Goal: Task Accomplishment & Management: Complete application form

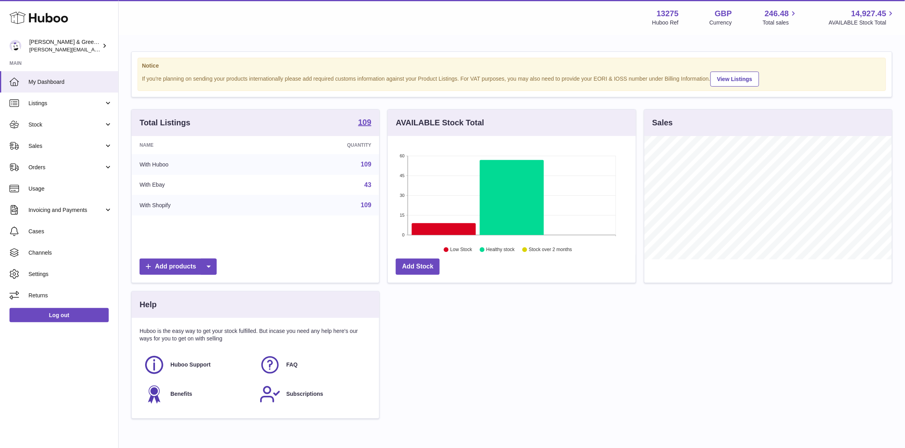
scroll to position [123, 248]
click at [67, 391] on div "Huboo [PERSON_NAME] & Green Ltd [PERSON_NAME][EMAIL_ADDRESS][DOMAIN_NAME] Main …" at bounding box center [59, 224] width 119 height 448
click at [96, 127] on span "Stock" at bounding box center [66, 125] width 76 height 8
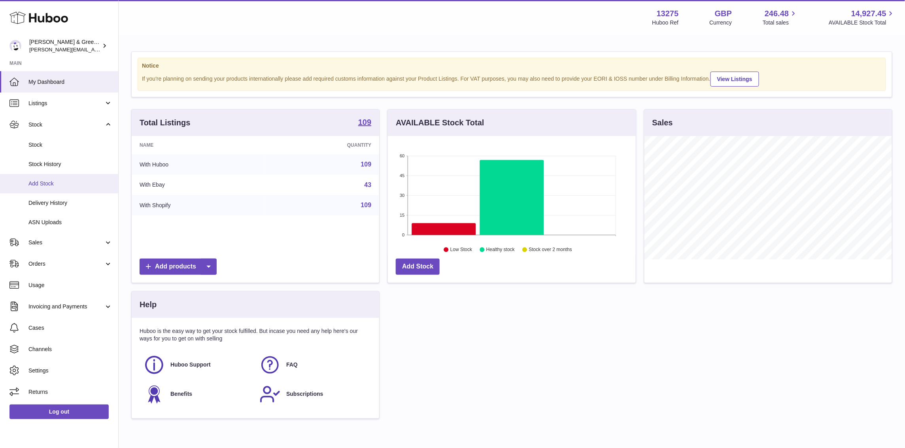
click at [74, 184] on span "Add Stock" at bounding box center [70, 184] width 84 height 8
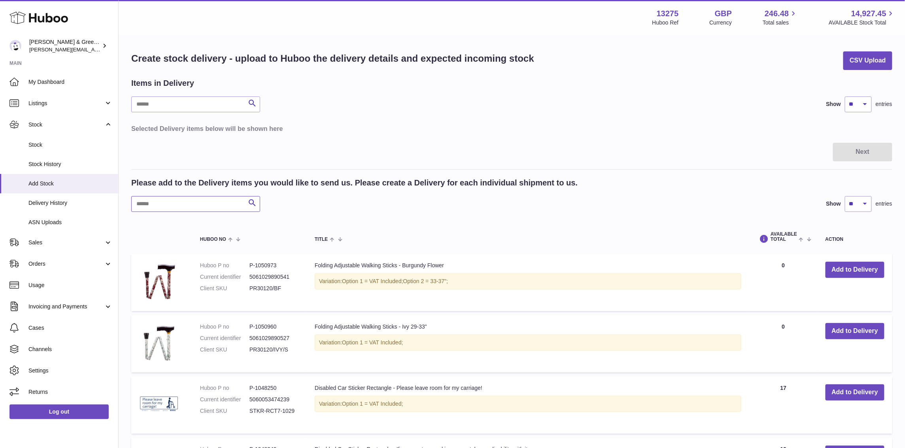
click at [193, 202] on input "text" at bounding box center [195, 204] width 129 height 16
type input "***"
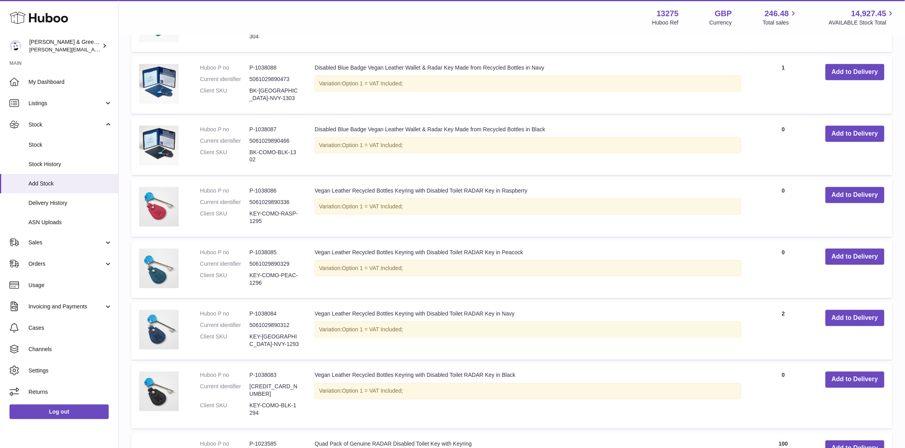
scroll to position [518, 0]
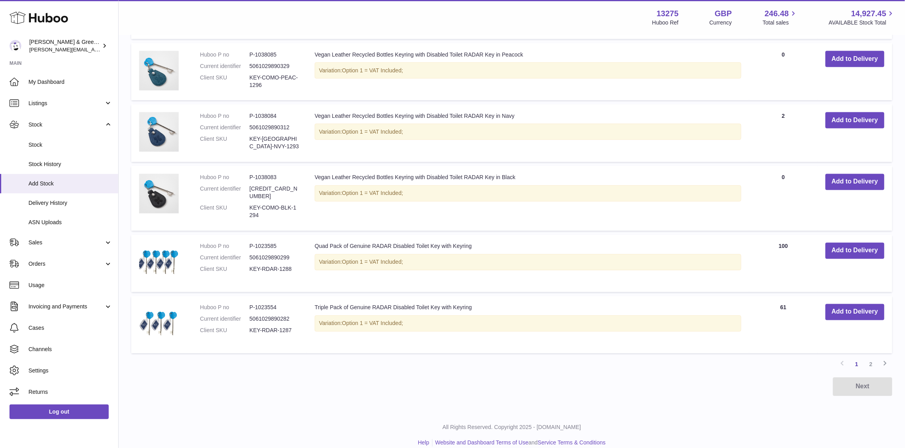
click at [420, 412] on div "All Rights Reserved. Copyright 2025 - [DOMAIN_NAME] Help Website and Dashboard …" at bounding box center [512, 435] width 787 height 47
click at [79, 158] on link "Stock History" at bounding box center [59, 164] width 118 height 19
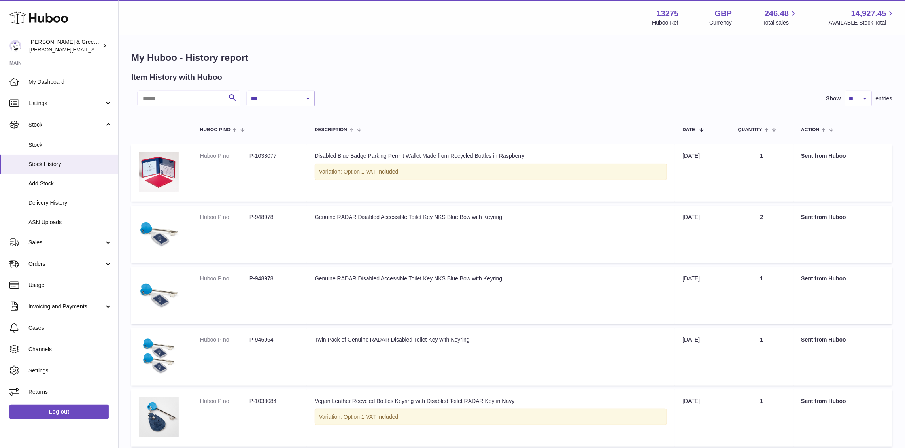
click at [205, 102] on input "text" at bounding box center [189, 99] width 103 height 16
type input "***"
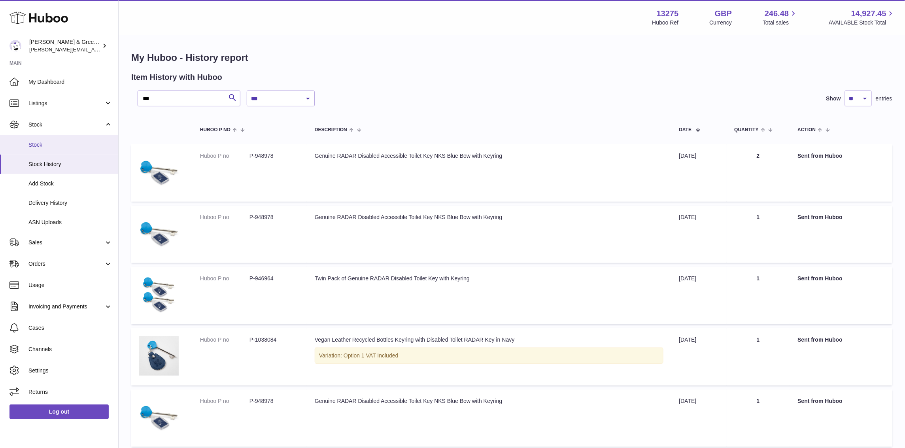
click at [67, 148] on span "Stock" at bounding box center [70, 145] width 84 height 8
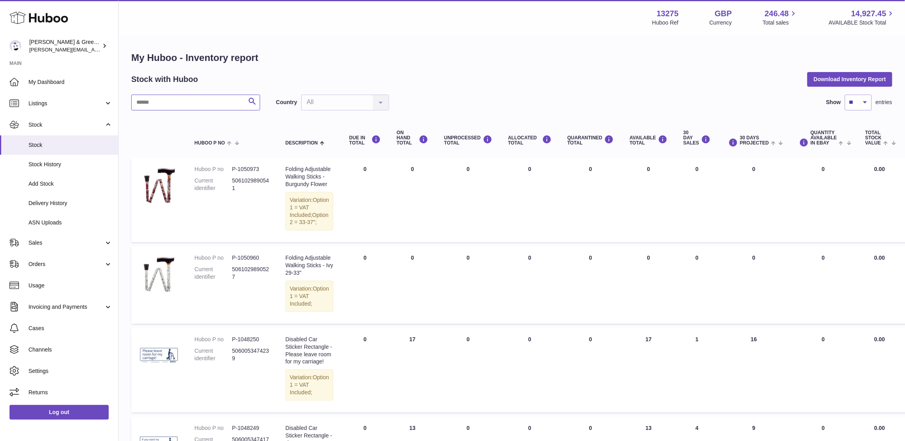
click at [177, 104] on input "text" at bounding box center [195, 103] width 129 height 16
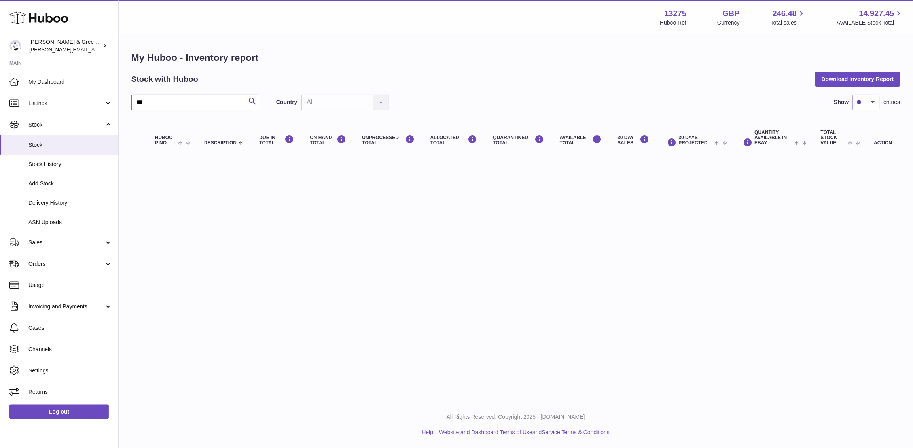
type input "***"
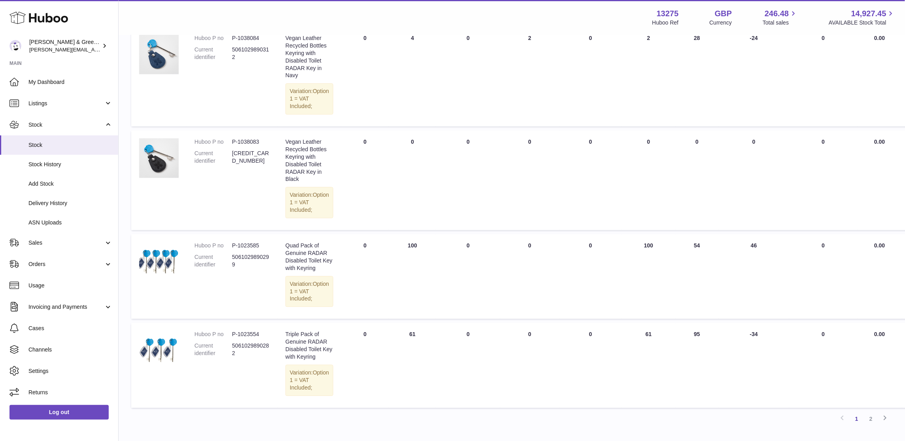
scroll to position [791, 0]
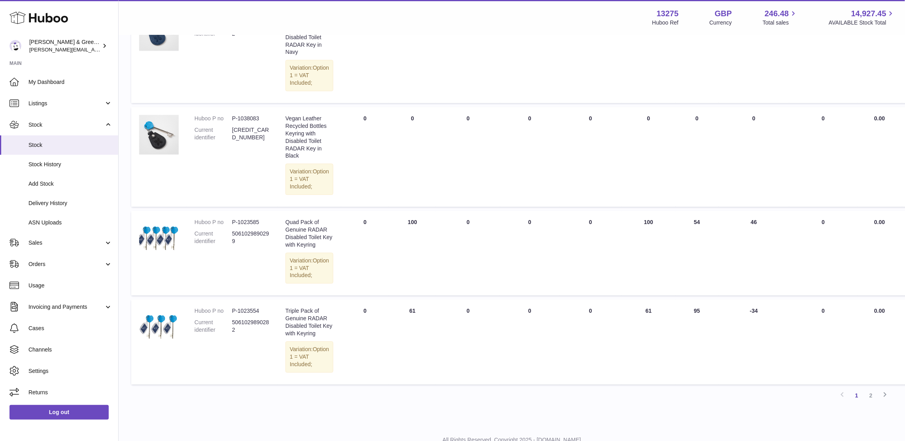
click at [641, 295] on td "AVAILABLE Total 100" at bounding box center [649, 252] width 54 height 85
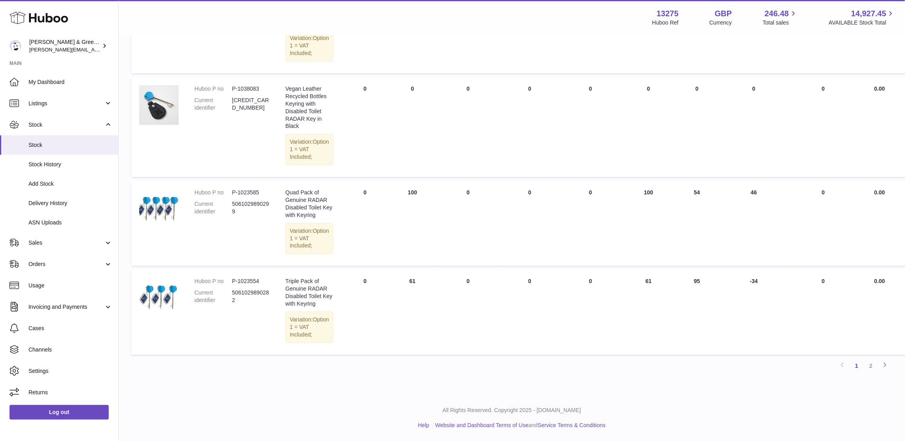
scroll to position [890, 0]
click at [639, 329] on td "AVAILABLE Total 61" at bounding box center [649, 311] width 54 height 85
click at [152, 354] on td at bounding box center [158, 311] width 55 height 85
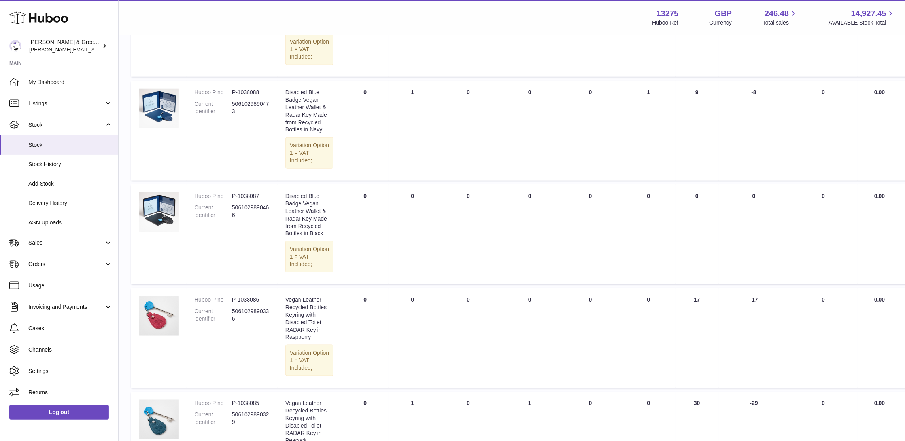
scroll to position [71, 0]
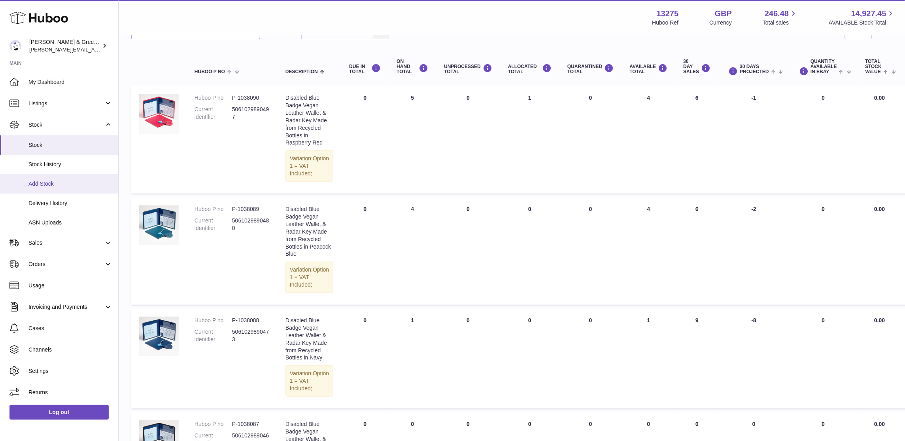
click at [44, 178] on link "Add Stock" at bounding box center [59, 183] width 118 height 19
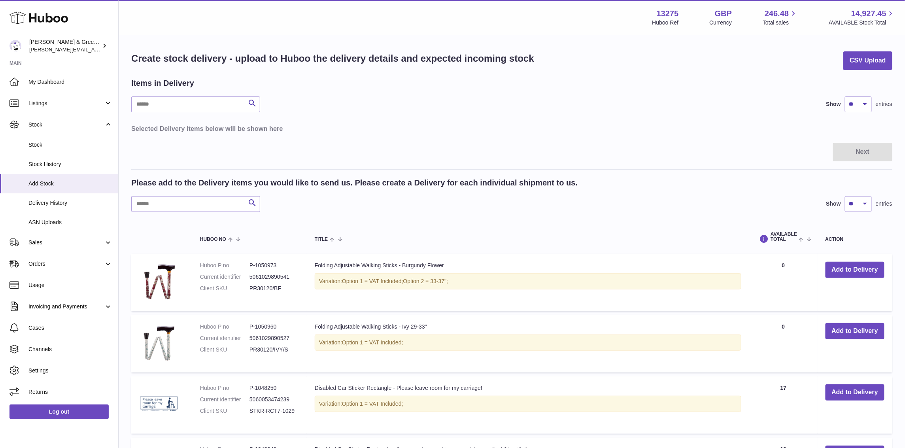
click at [203, 208] on input "text" at bounding box center [195, 204] width 129 height 16
type input "***"
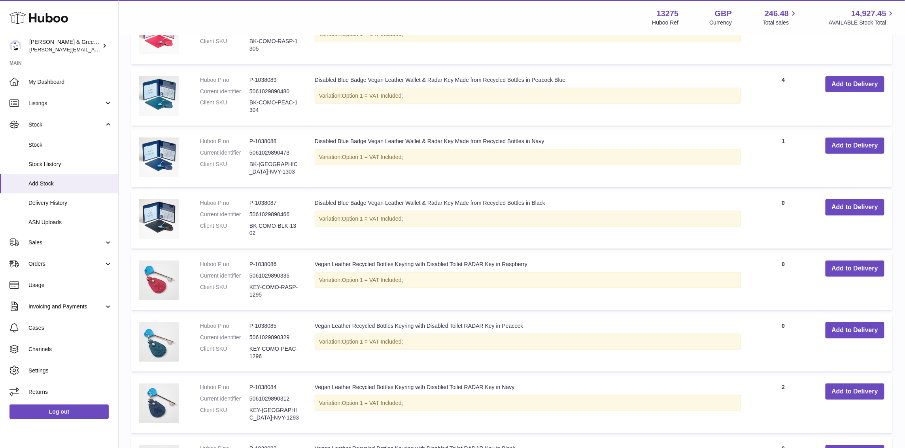
scroll to position [518, 0]
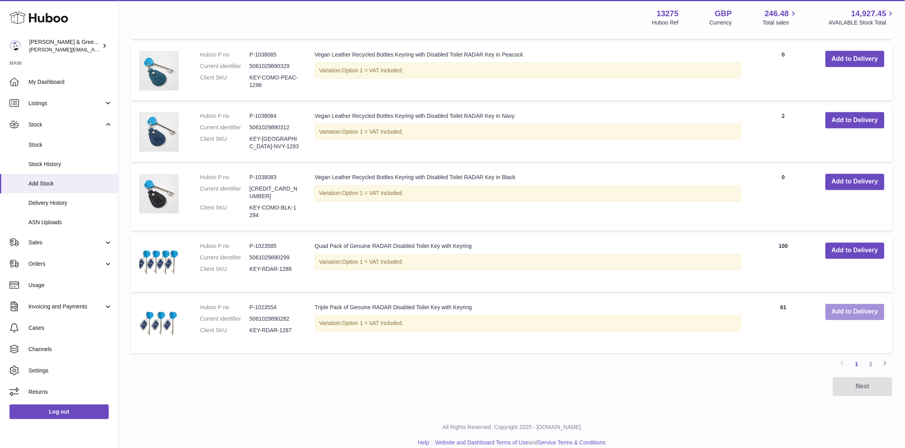
click at [862, 304] on button "Add to Delivery" at bounding box center [855, 312] width 59 height 16
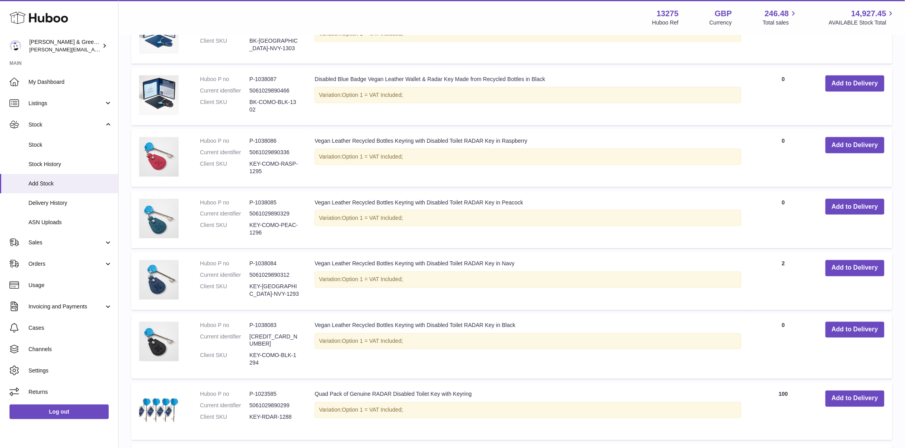
scroll to position [444, 0]
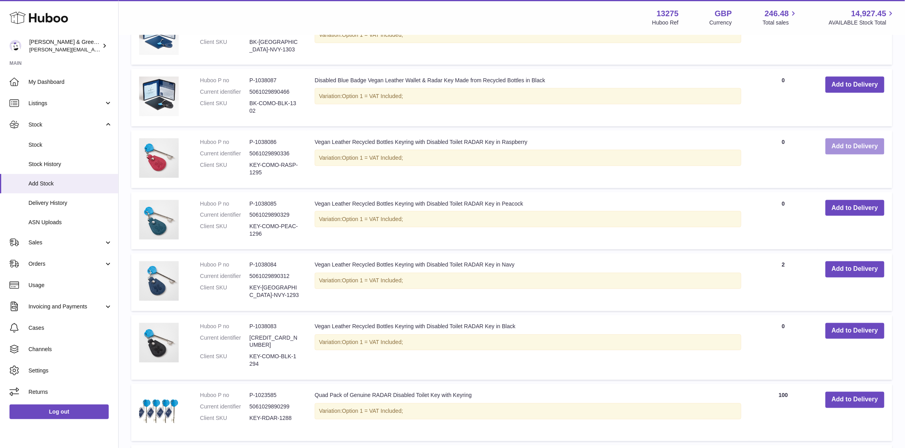
click at [846, 148] on button "Add to Delivery" at bounding box center [855, 146] width 59 height 16
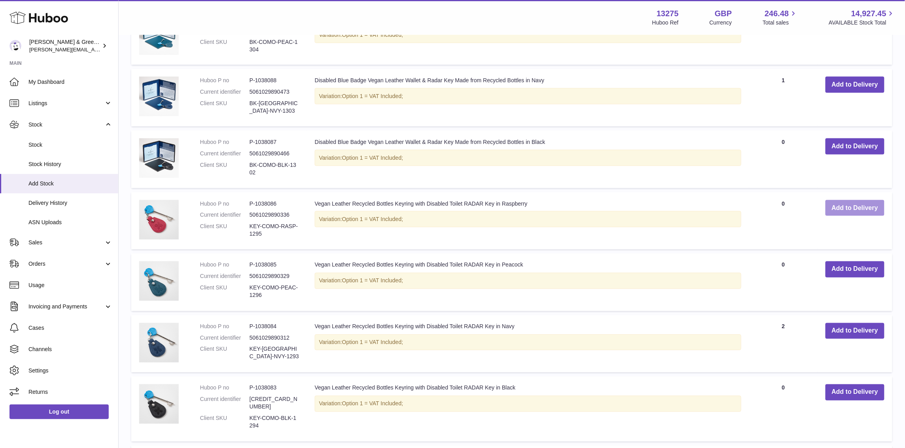
scroll to position [505, 0]
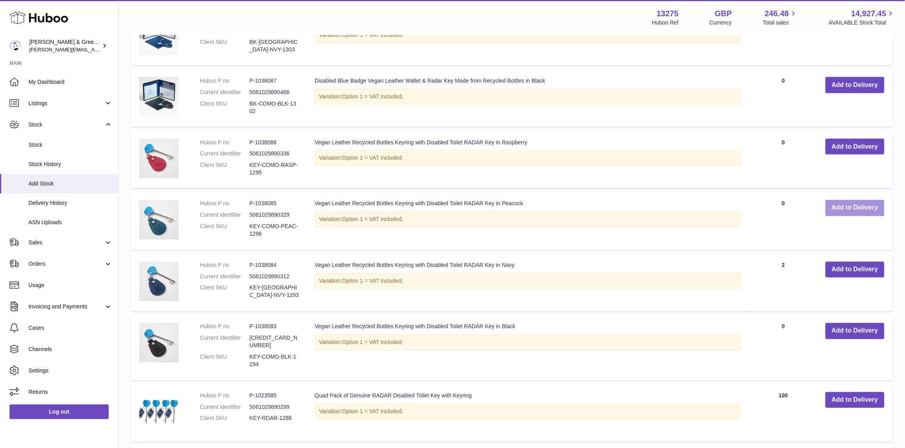
click at [848, 202] on button "Add to Delivery" at bounding box center [855, 208] width 59 height 16
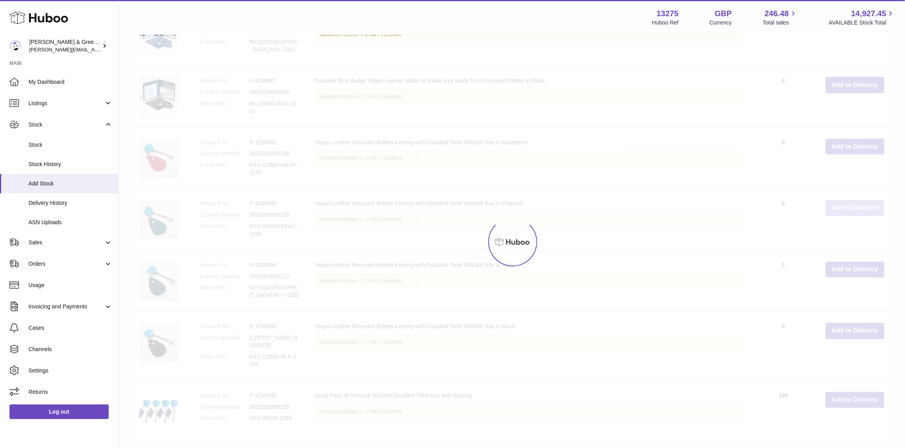
scroll to position [567, 0]
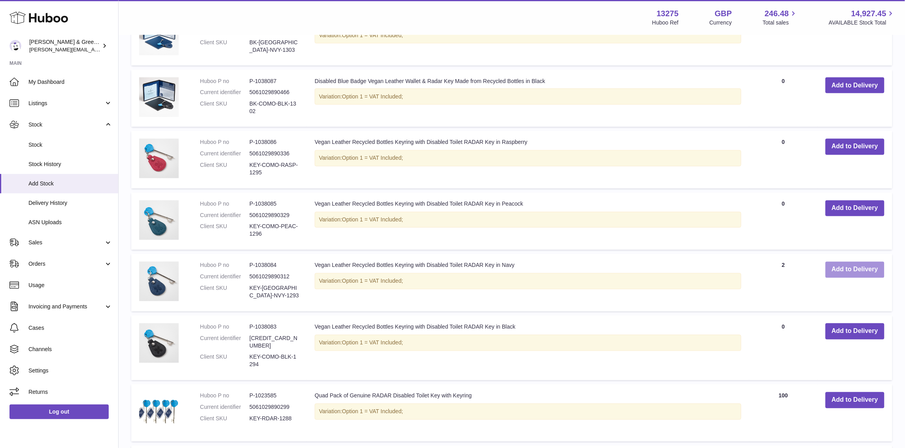
click at [872, 270] on button "Add to Delivery" at bounding box center [855, 270] width 59 height 16
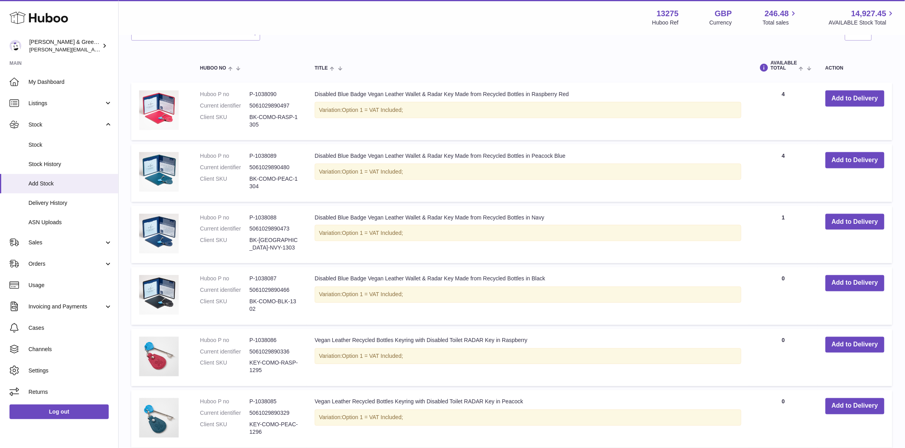
scroll to position [776, 0]
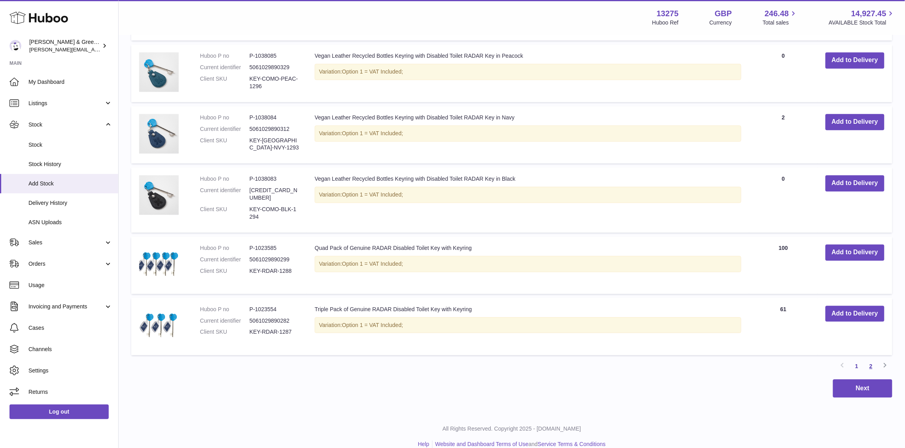
click at [870, 360] on link "2" at bounding box center [871, 366] width 14 height 14
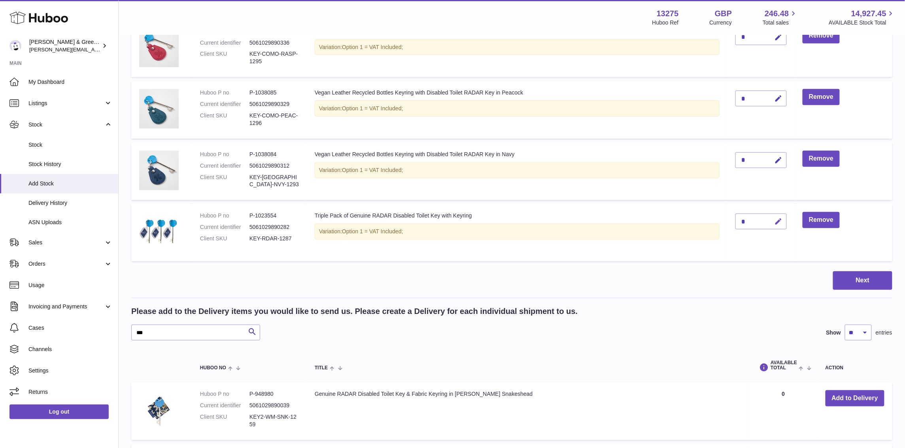
scroll to position [283, 0]
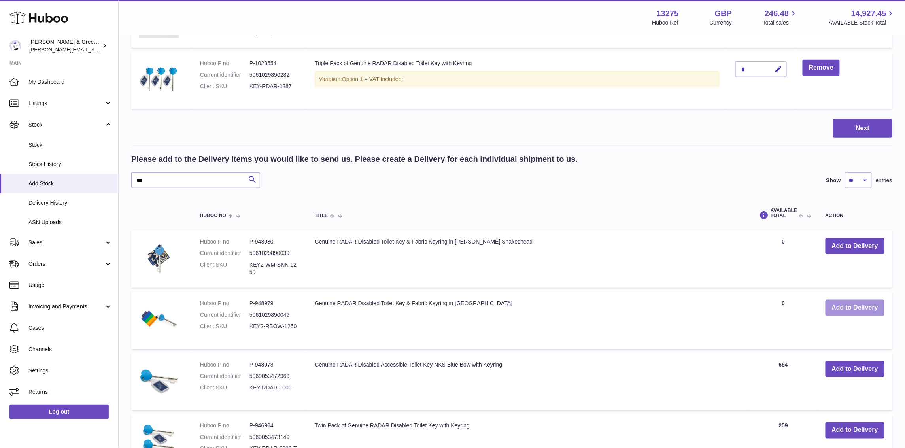
click at [844, 314] on td "Add to Delivery" at bounding box center [855, 320] width 75 height 57
click at [844, 312] on button "Add to Delivery" at bounding box center [855, 308] width 59 height 16
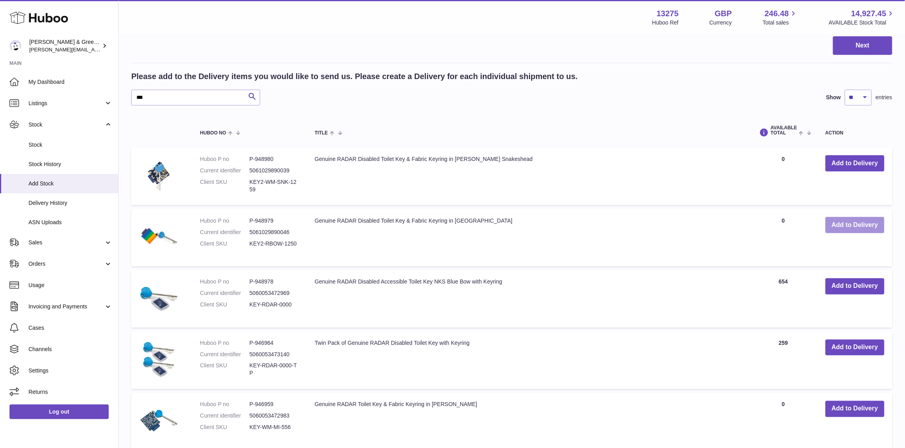
scroll to position [431, 0]
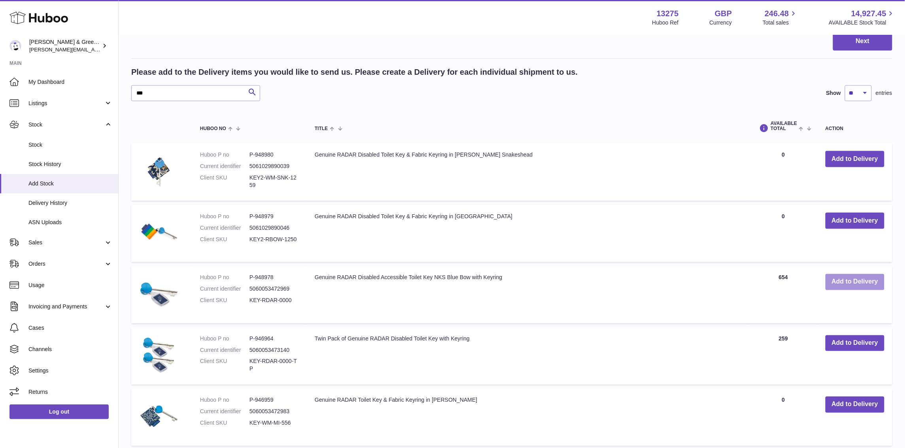
click at [861, 280] on button "Add to Delivery" at bounding box center [855, 282] width 59 height 16
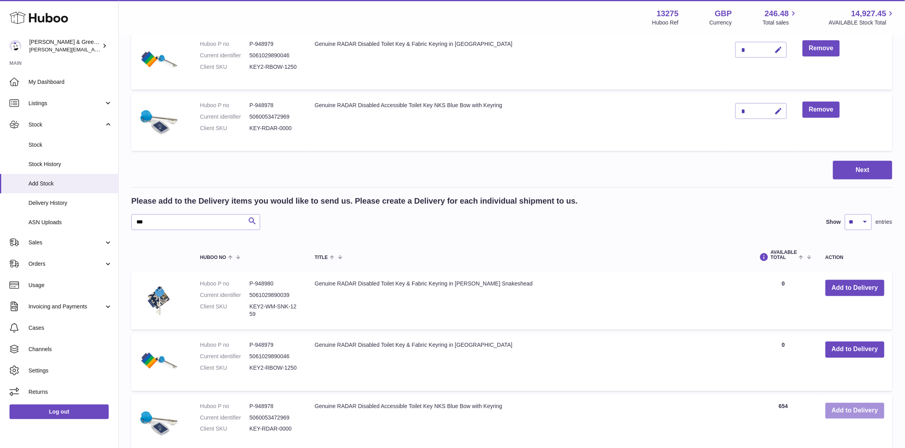
scroll to position [283, 0]
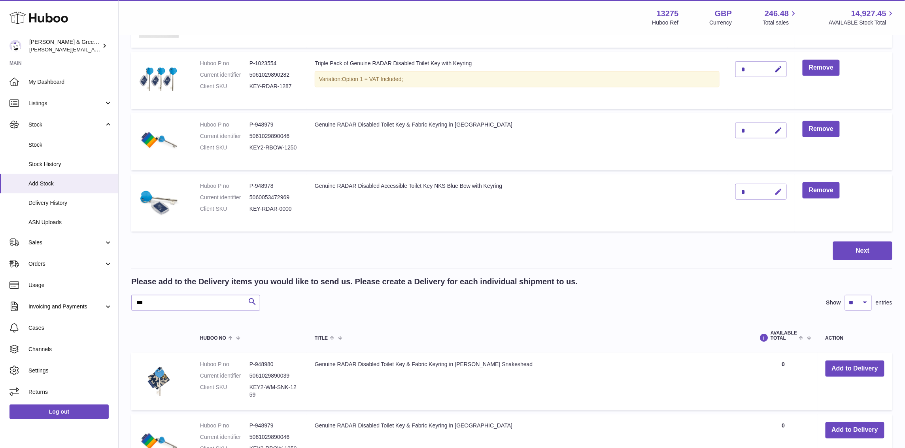
click at [779, 188] on icon "button" at bounding box center [779, 192] width 8 height 8
click at [734, 187] on td "*" at bounding box center [761, 202] width 67 height 57
type input "***"
click at [773, 134] on button "button" at bounding box center [777, 131] width 19 height 16
drag, startPoint x: 747, startPoint y: 131, endPoint x: 738, endPoint y: 129, distance: 9.2
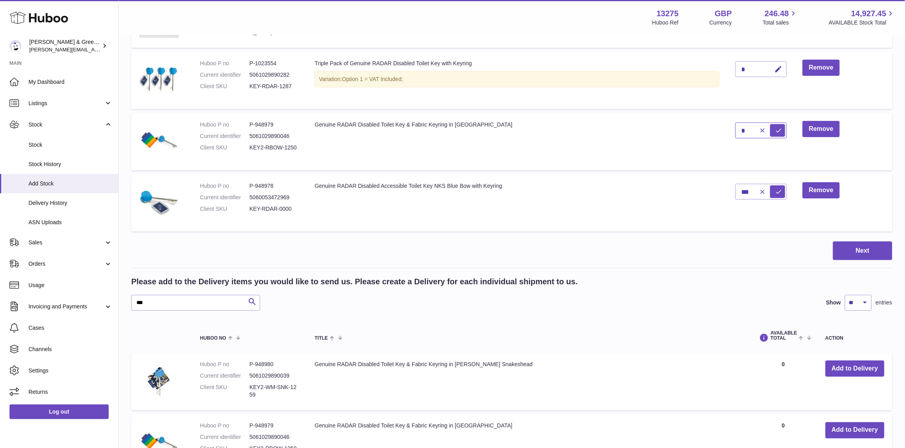
click at [738, 129] on input "*" at bounding box center [761, 131] width 51 height 16
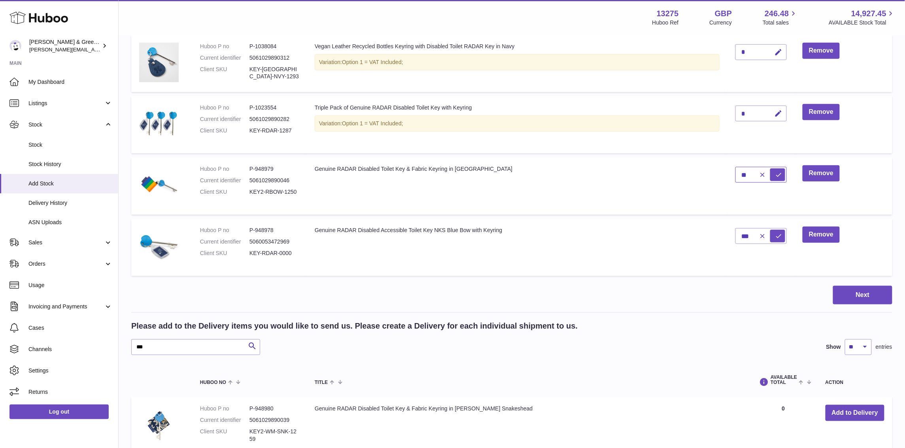
scroll to position [184, 0]
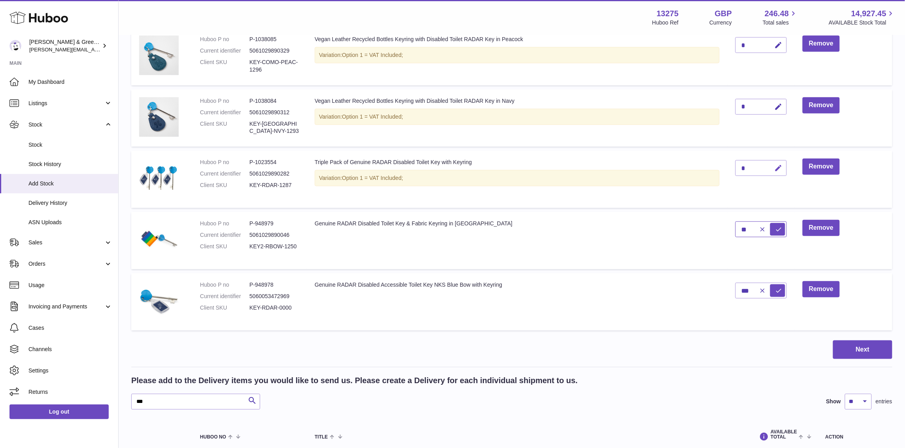
type input "**"
click at [779, 168] on icon "button" at bounding box center [779, 168] width 8 height 8
drag, startPoint x: 747, startPoint y: 162, endPoint x: 726, endPoint y: 166, distance: 20.6
click at [726, 166] on tr "Huboo P no P-1023554 Current identifier 5061029890282 Client SKU KEY-RDAR-1287 …" at bounding box center [511, 179] width 761 height 57
type input "**"
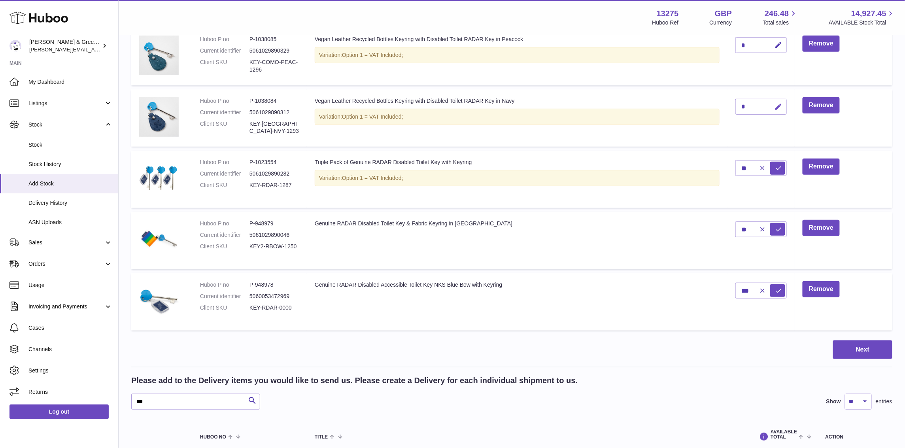
click at [780, 106] on icon "button" at bounding box center [779, 107] width 8 height 8
drag, startPoint x: 752, startPoint y: 106, endPoint x: 716, endPoint y: 105, distance: 35.6
click at [716, 105] on tr "Huboo P no P-1038084 Current identifier 5061029890312 Client SKU KEY-COMO-NVY-1…" at bounding box center [511, 118] width 761 height 58
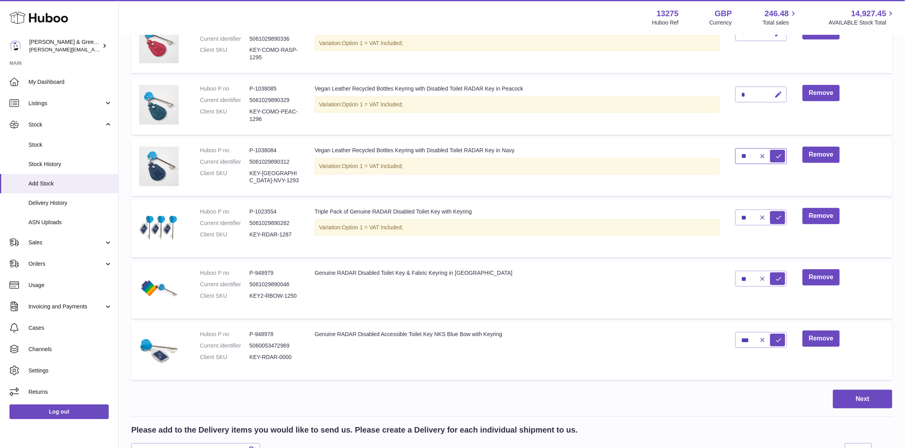
type input "**"
click at [776, 97] on icon "button" at bounding box center [779, 95] width 8 height 8
drag, startPoint x: 716, startPoint y: 96, endPoint x: 707, endPoint y: 96, distance: 8.7
click at [707, 96] on tr "Huboo P no P-1038085 Current identifier 5061029890329 Client SKU KEY-COMO-PEAC-…" at bounding box center [511, 106] width 761 height 58
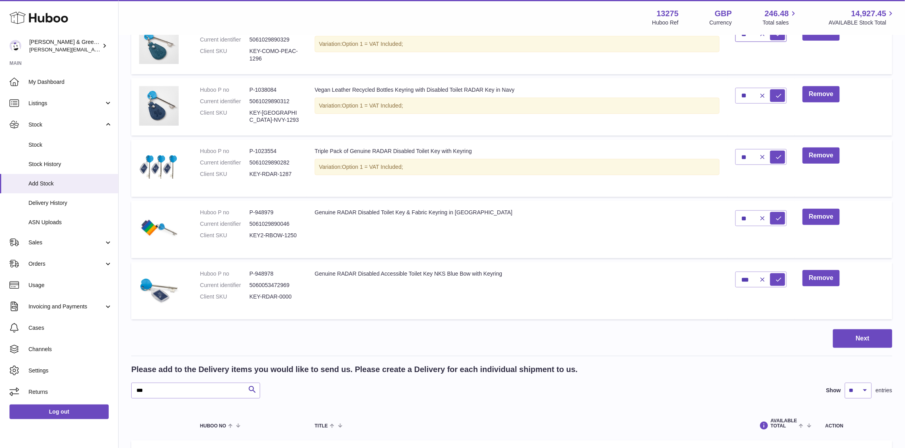
scroll to position [49, 0]
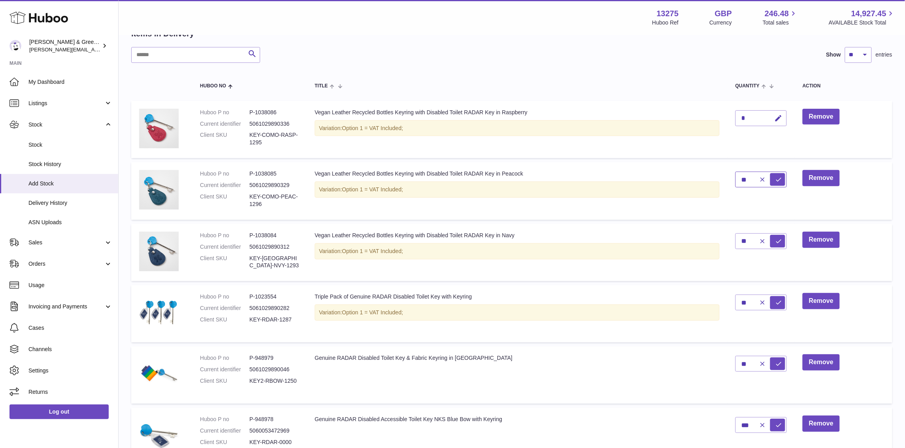
type input "**"
click at [855, 59] on select "** ** ** ***" at bounding box center [858, 55] width 27 height 16
select select "***"
click at [845, 47] on select "** ** ** ***" at bounding box center [858, 55] width 27 height 16
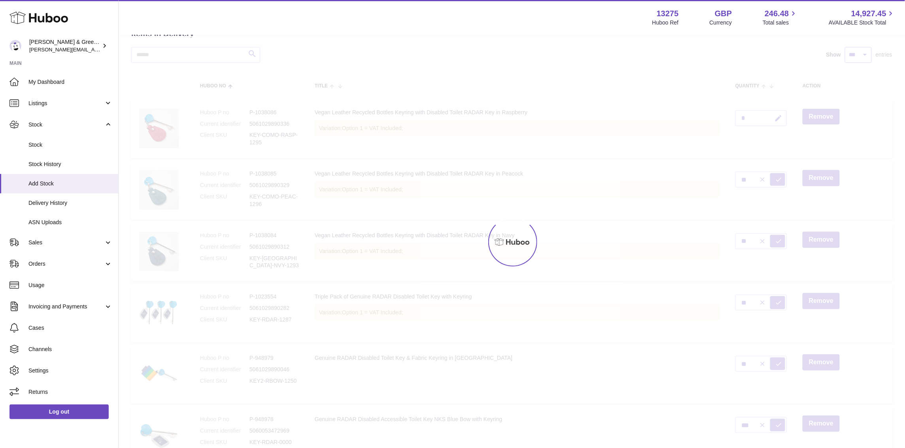
type input "*"
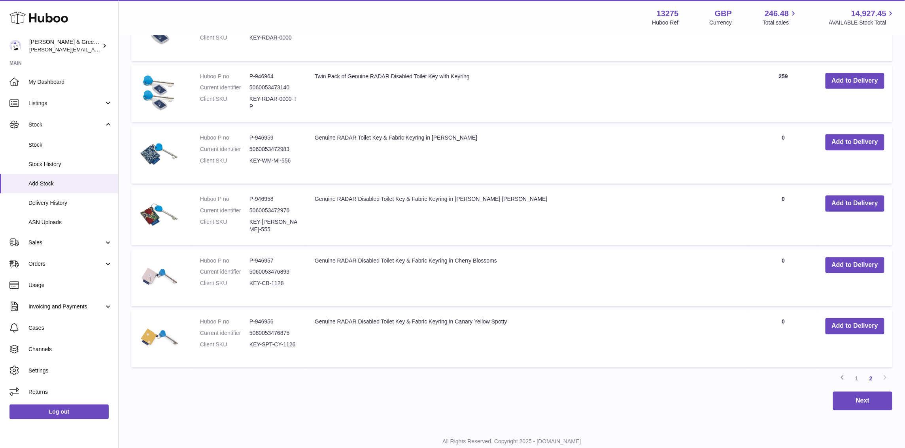
scroll to position [774, 0]
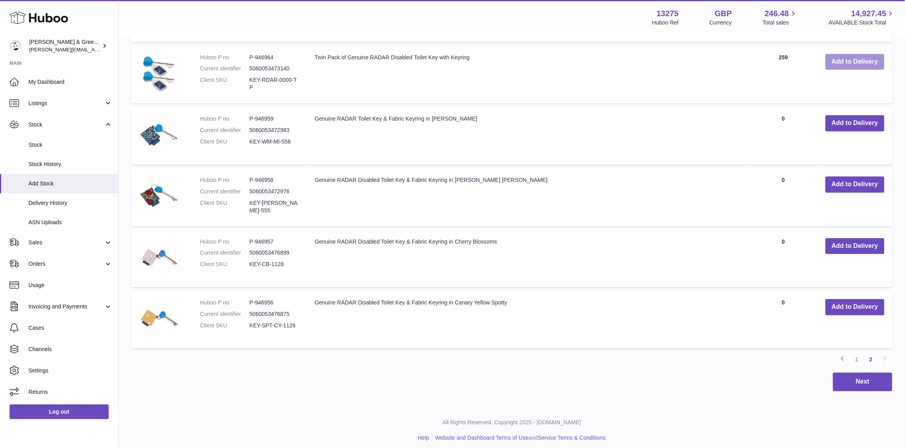
click at [863, 55] on button "Add to Delivery" at bounding box center [855, 62] width 59 height 16
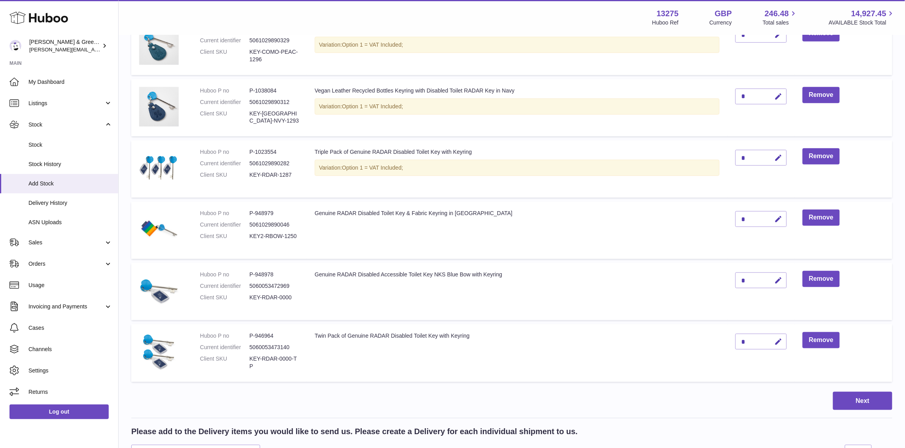
scroll to position [193, 0]
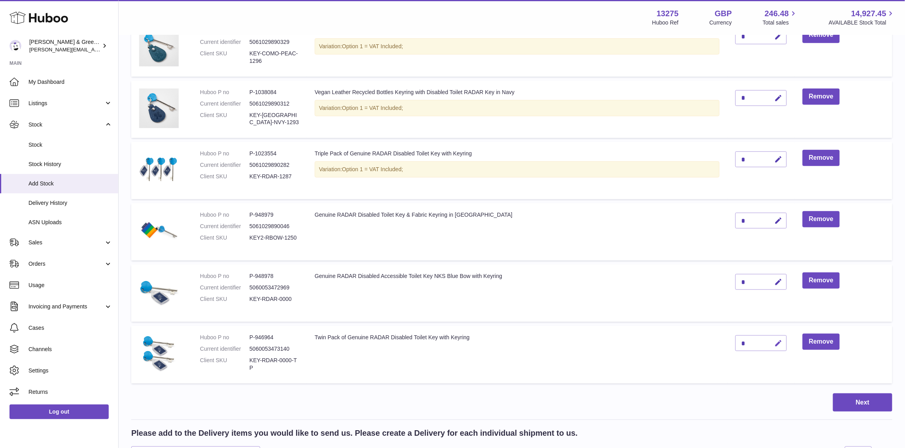
click at [776, 339] on icon "button" at bounding box center [779, 343] width 8 height 8
click at [734, 341] on td "*" at bounding box center [761, 355] width 67 height 58
type input "***"
click at [780, 285] on button "button" at bounding box center [777, 282] width 19 height 16
drag, startPoint x: 749, startPoint y: 278, endPoint x: 728, endPoint y: 279, distance: 21.0
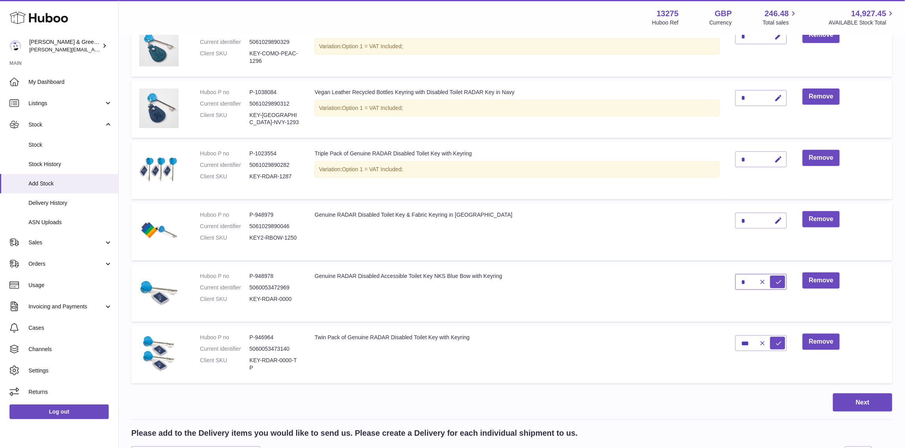
click at [728, 279] on td "*" at bounding box center [761, 293] width 67 height 57
type input "***"
click at [779, 217] on icon "button" at bounding box center [779, 221] width 8 height 8
drag, startPoint x: 749, startPoint y: 216, endPoint x: 733, endPoint y: 216, distance: 16.2
click at [733, 216] on td "*" at bounding box center [761, 231] width 67 height 57
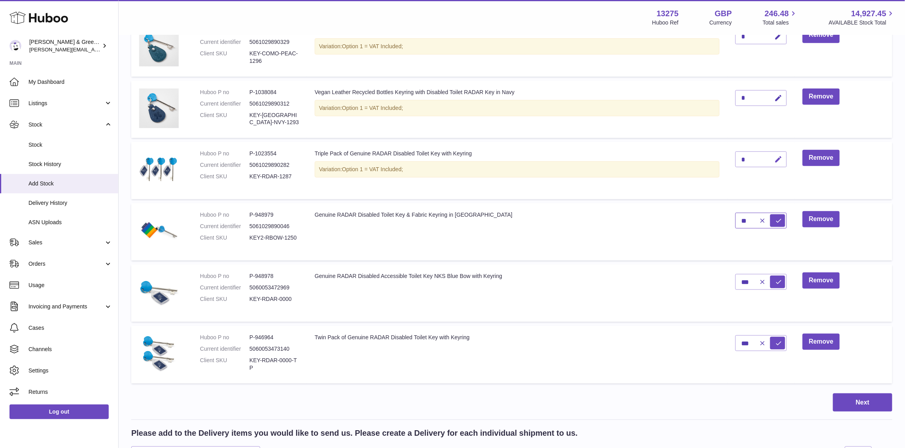
type input "**"
click at [776, 157] on icon "button" at bounding box center [779, 159] width 8 height 8
drag, startPoint x: 747, startPoint y: 154, endPoint x: 724, endPoint y: 158, distance: 23.3
click at [724, 158] on tr "Huboo P no P-1023554 Current identifier 5061029890282 Client SKU KEY-RDAR-1287 …" at bounding box center [511, 170] width 761 height 57
click at [775, 98] on icon "button" at bounding box center [779, 98] width 8 height 8
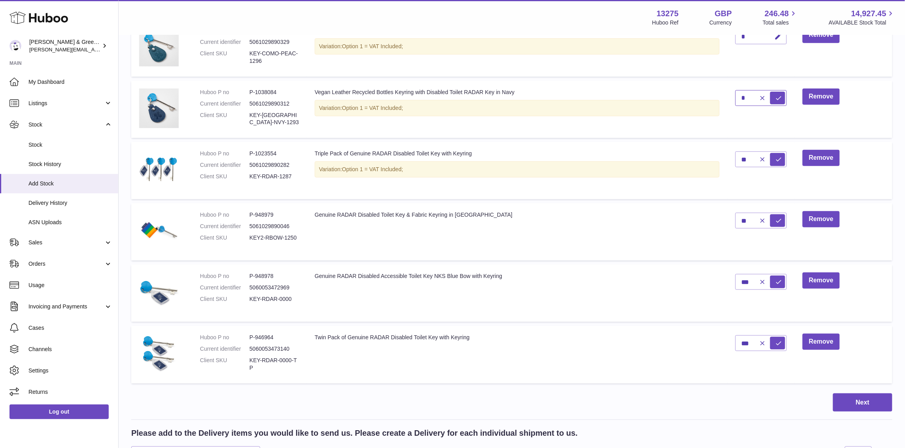
drag, startPoint x: 750, startPoint y: 96, endPoint x: 740, endPoint y: 96, distance: 9.9
click at [740, 96] on input "*" at bounding box center [761, 98] width 51 height 16
click at [777, 342] on icon "submit" at bounding box center [779, 343] width 7 height 7
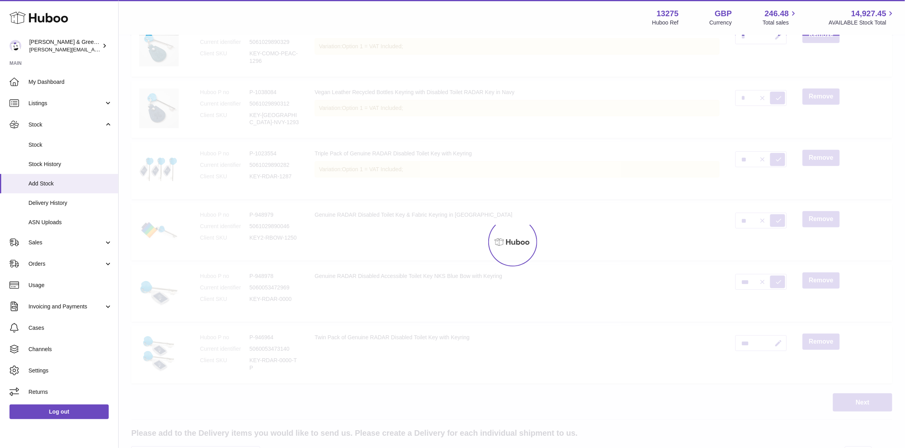
type input "*"
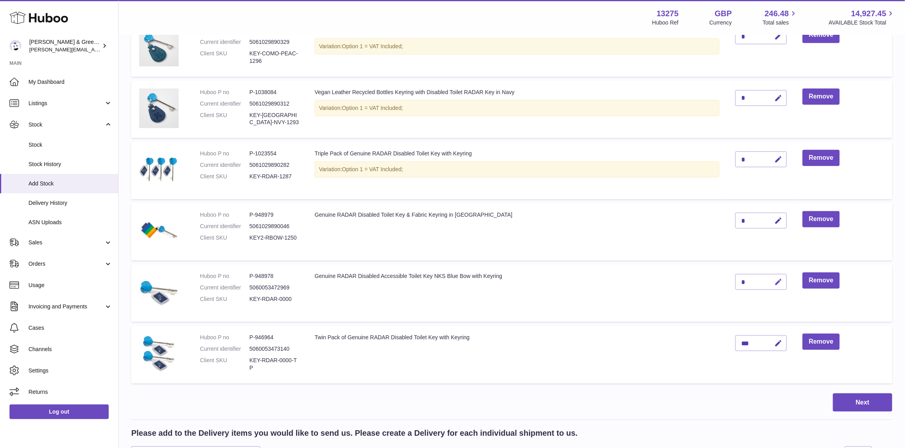
click at [778, 278] on icon "button" at bounding box center [779, 282] width 8 height 8
drag, startPoint x: 750, startPoint y: 277, endPoint x: 717, endPoint y: 278, distance: 32.9
click at [717, 278] on tr "Huboo P no P-948978 Current identifier 5060053472969 Client SKU KEY-RDAR-0000 G…" at bounding box center [511, 293] width 761 height 57
type input "***"
click at [781, 276] on button "submit" at bounding box center [777, 282] width 15 height 13
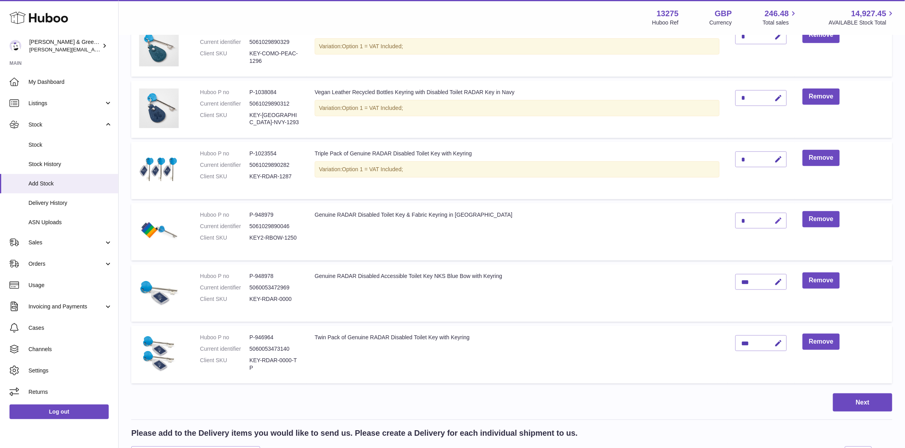
click at [778, 224] on button "button" at bounding box center [777, 221] width 19 height 16
drag, startPoint x: 749, startPoint y: 215, endPoint x: 704, endPoint y: 221, distance: 46.0
click at [704, 221] on tr "Huboo P no P-948979 Current identifier 5061029890046 Client SKU KEY2-RBOW-1250 …" at bounding box center [511, 231] width 761 height 57
type input "**"
click at [780, 217] on icon "submit" at bounding box center [779, 220] width 7 height 7
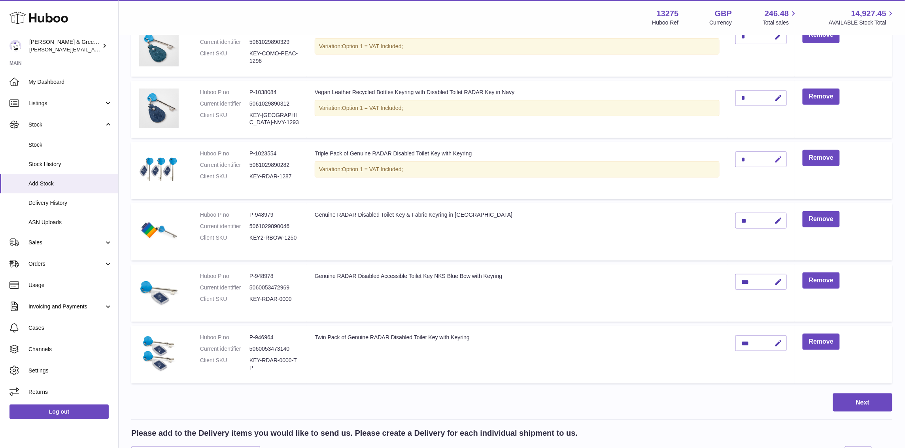
click at [776, 155] on icon "button" at bounding box center [779, 159] width 8 height 8
drag, startPoint x: 745, startPoint y: 155, endPoint x: 725, endPoint y: 153, distance: 21.1
click at [725, 153] on tr "Huboo P no P-1023554 Current identifier 5061029890282 Client SKU KEY-RDAR-1287 …" at bounding box center [511, 170] width 761 height 57
type input "**"
click at [781, 159] on icon "submit" at bounding box center [779, 159] width 7 height 7
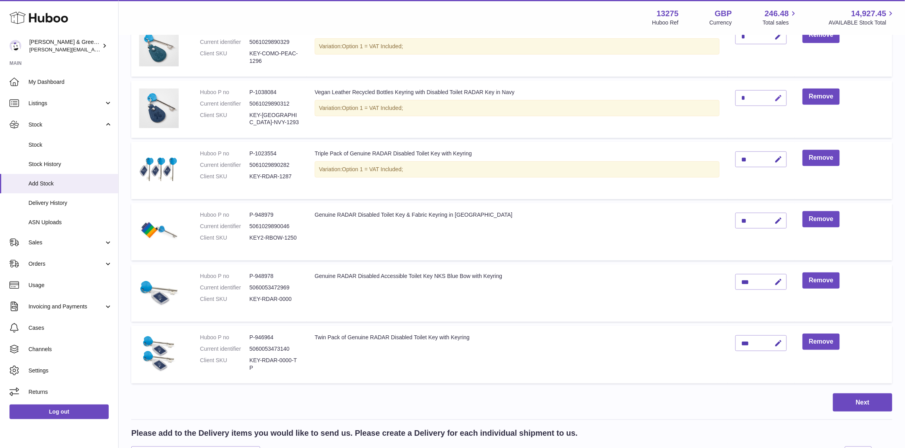
click at [777, 96] on icon "button" at bounding box center [779, 98] width 8 height 8
type input "**"
click at [780, 96] on icon "submit" at bounding box center [779, 98] width 7 height 7
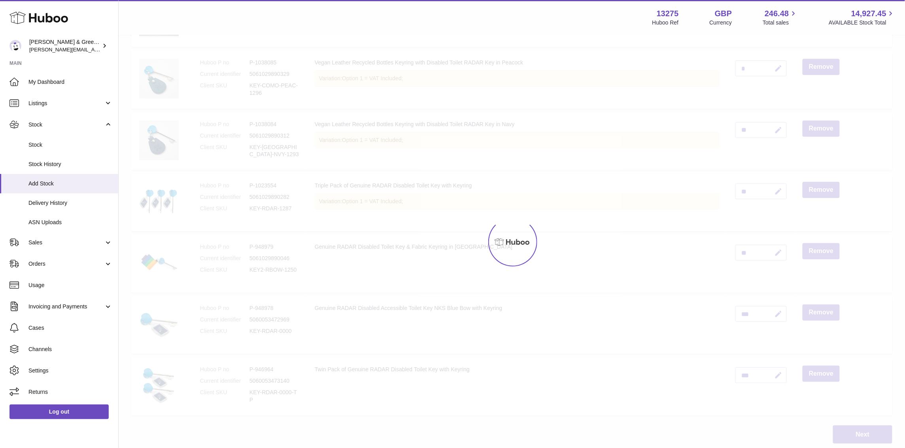
scroll to position [143, 0]
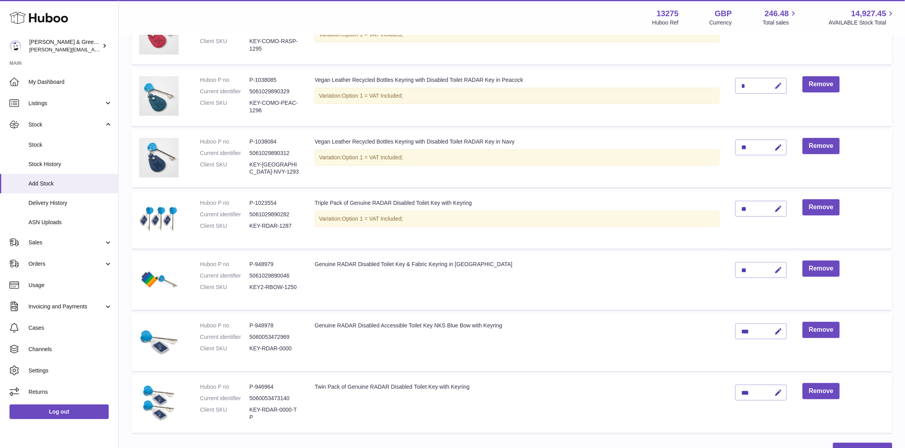
click at [779, 84] on icon "button" at bounding box center [779, 86] width 8 height 8
drag, startPoint x: 747, startPoint y: 84, endPoint x: 742, endPoint y: 84, distance: 5.6
click at [742, 84] on input "*" at bounding box center [761, 86] width 51 height 16
click at [783, 78] on input "**" at bounding box center [761, 86] width 51 height 16
type input "**"
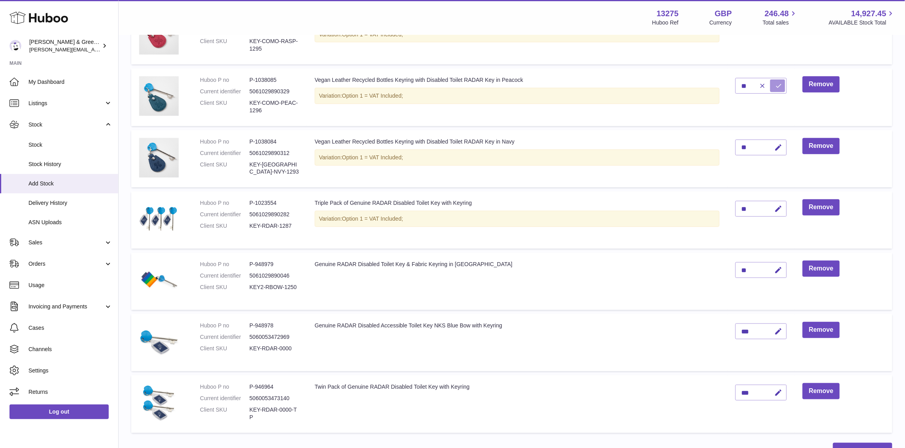
click at [779, 82] on icon "submit" at bounding box center [779, 85] width 7 height 7
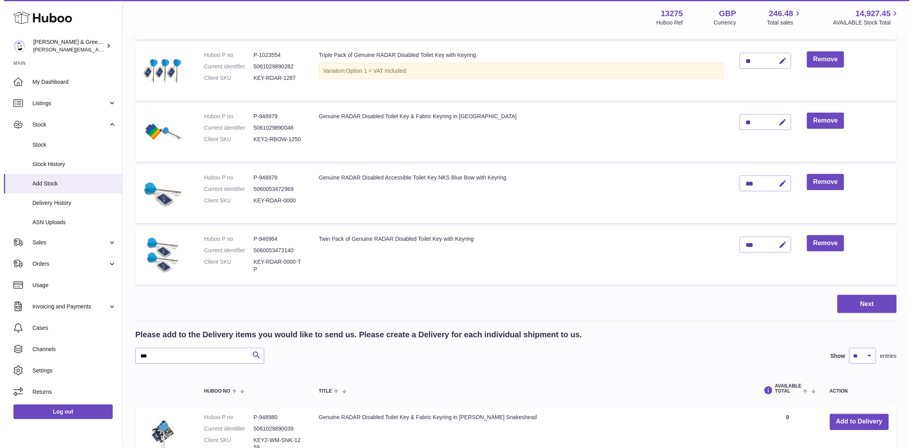
scroll to position [291, 0]
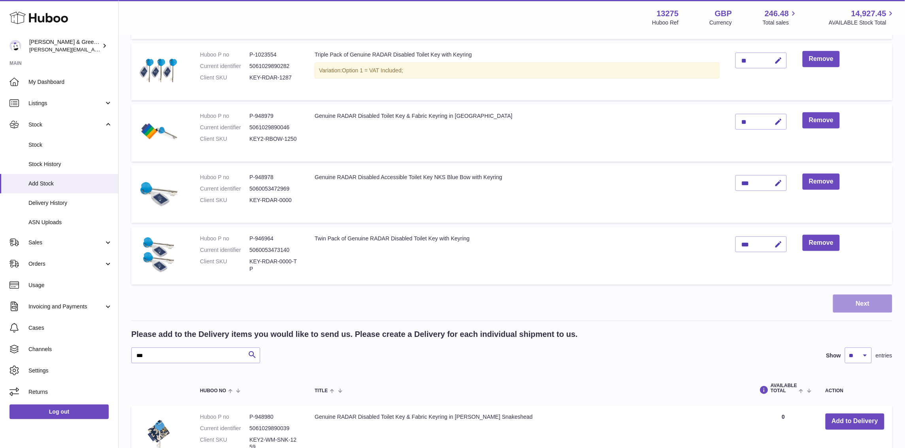
click at [836, 301] on button "Next" at bounding box center [862, 304] width 59 height 19
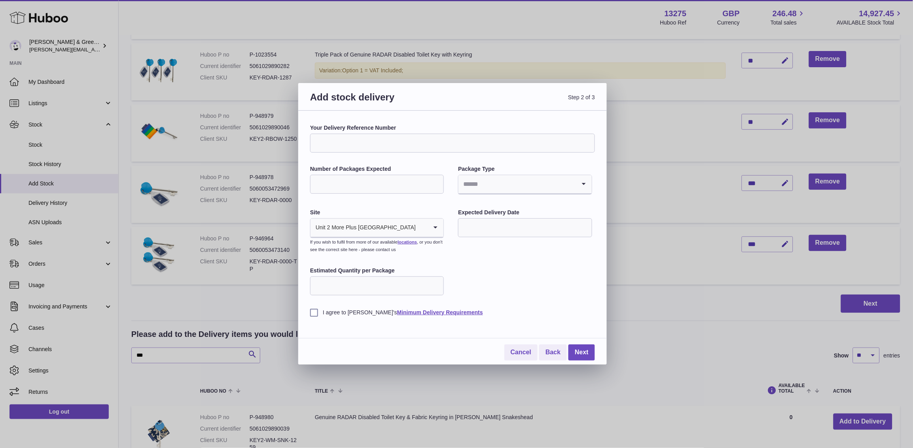
click at [373, 142] on input "Your Delivery Reference Number" at bounding box center [452, 143] width 285 height 19
type input "**********"
click at [336, 175] on input "Number of Packages Expected" at bounding box center [377, 184] width 134 height 19
type input "*"
click at [520, 188] on input "Search for option" at bounding box center [516, 184] width 117 height 18
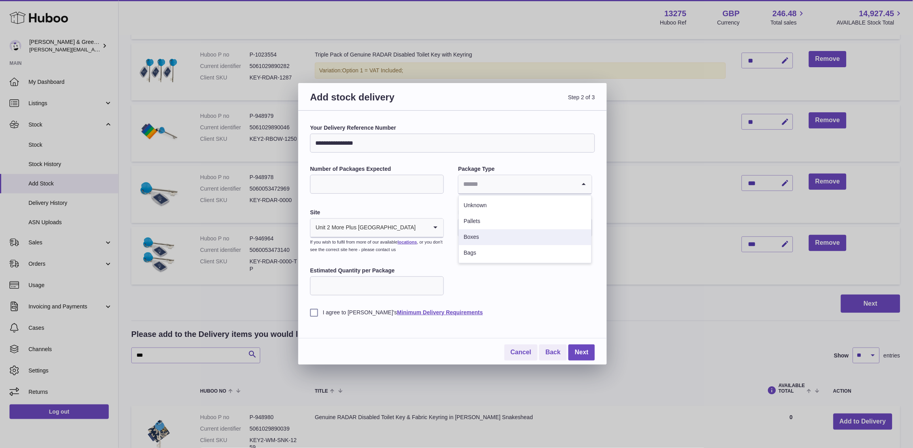
click at [491, 233] on li "Boxes" at bounding box center [525, 237] width 132 height 16
click at [495, 228] on input "text" at bounding box center [525, 227] width 134 height 19
click at [533, 323] on span "26" at bounding box center [534, 325] width 14 height 14
type input "**********"
click at [352, 284] on input "Estimated Quantity per Package" at bounding box center [377, 285] width 134 height 19
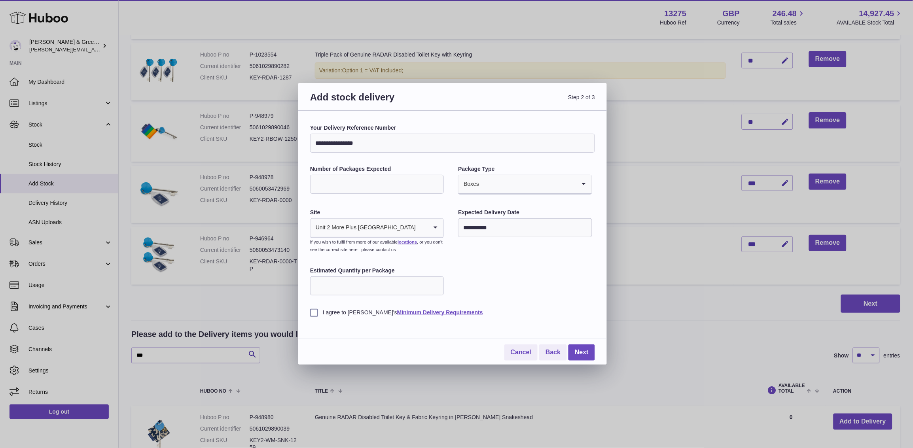
type input "*"
click at [309, 314] on div "**********" at bounding box center [452, 238] width 308 height 254
click at [314, 312] on label "I agree to Huboo's Minimum Delivery Requirements" at bounding box center [452, 313] width 285 height 8
click at [571, 352] on link "Next" at bounding box center [581, 352] width 26 height 16
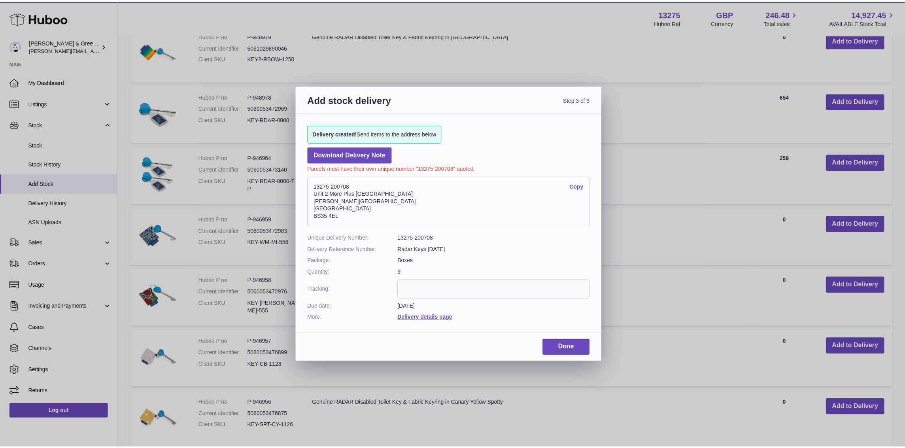
scroll to position [266, 0]
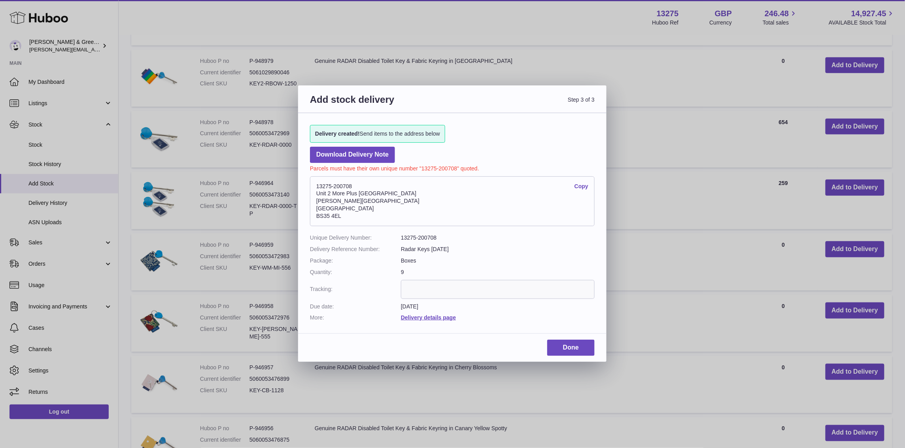
drag, startPoint x: 363, startPoint y: 180, endPoint x: 297, endPoint y: 184, distance: 65.8
click at [297, 184] on div "Add stock delivery Step 3 of 3 Delivery created! Send items to the address belo…" at bounding box center [452, 224] width 905 height 448
copy address "13275-200708"
click at [358, 192] on address "13275-200708 Copy Unit 2 More Plus Central Park Hudson Ave Severn Beach BS35 4EL" at bounding box center [452, 201] width 285 height 50
drag, startPoint x: 365, startPoint y: 182, endPoint x: 622, endPoint y: 5, distance: 312.3
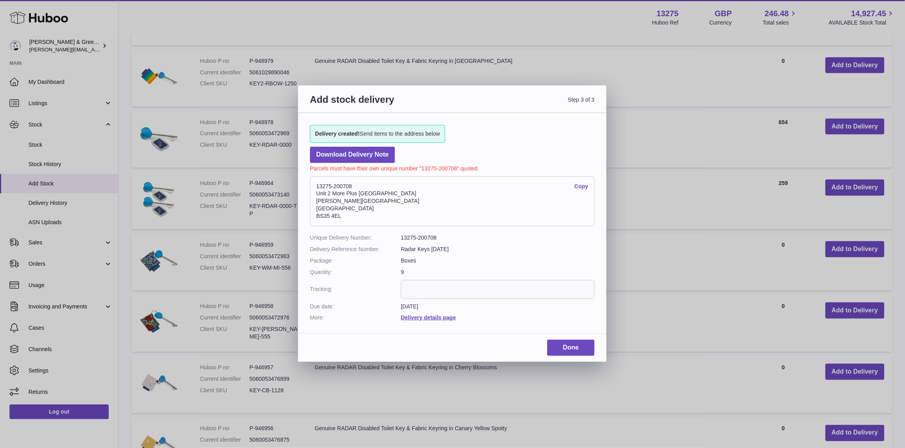
click at [310, 188] on address "13275-200708 Copy Unit 2 More Plus Central Park Hudson Ave Severn Beach BS35 4EL" at bounding box center [452, 201] width 285 height 50
copy address "13275-200708"
drag, startPoint x: 169, startPoint y: 16, endPoint x: 271, endPoint y: 2, distance: 103.0
click at [169, 16] on div "Add stock delivery Step 3 of 3 Delivery created! Send items to the address belo…" at bounding box center [452, 224] width 905 height 448
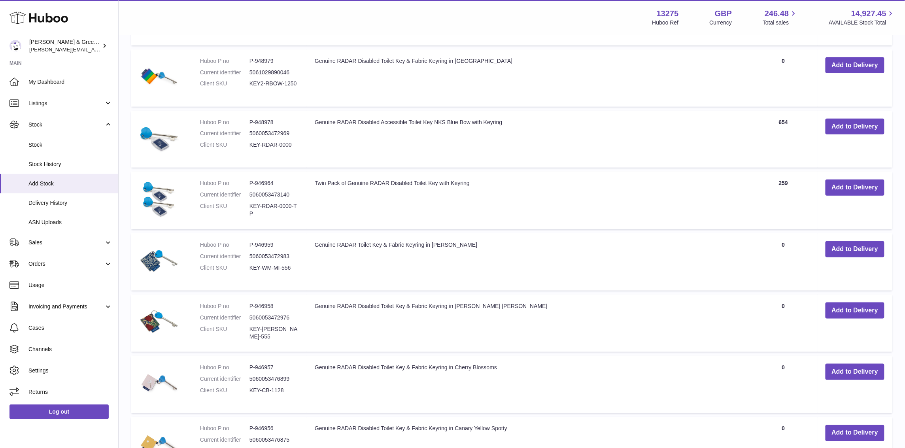
scroll to position [0, 0]
